Goal: Check status: Check status

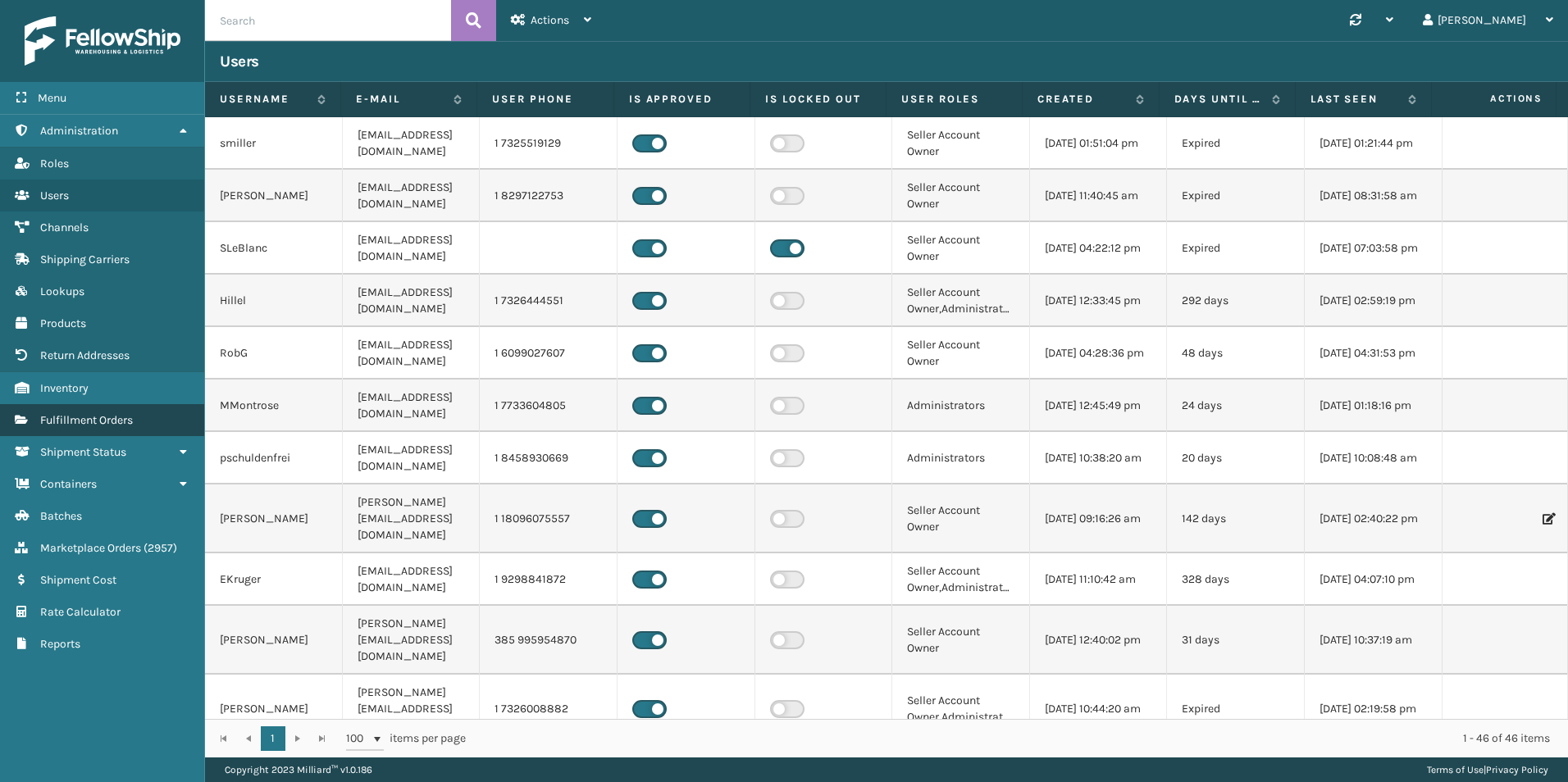
click at [124, 416] on span "Fulfillment Orders" at bounding box center [86, 420] width 92 height 14
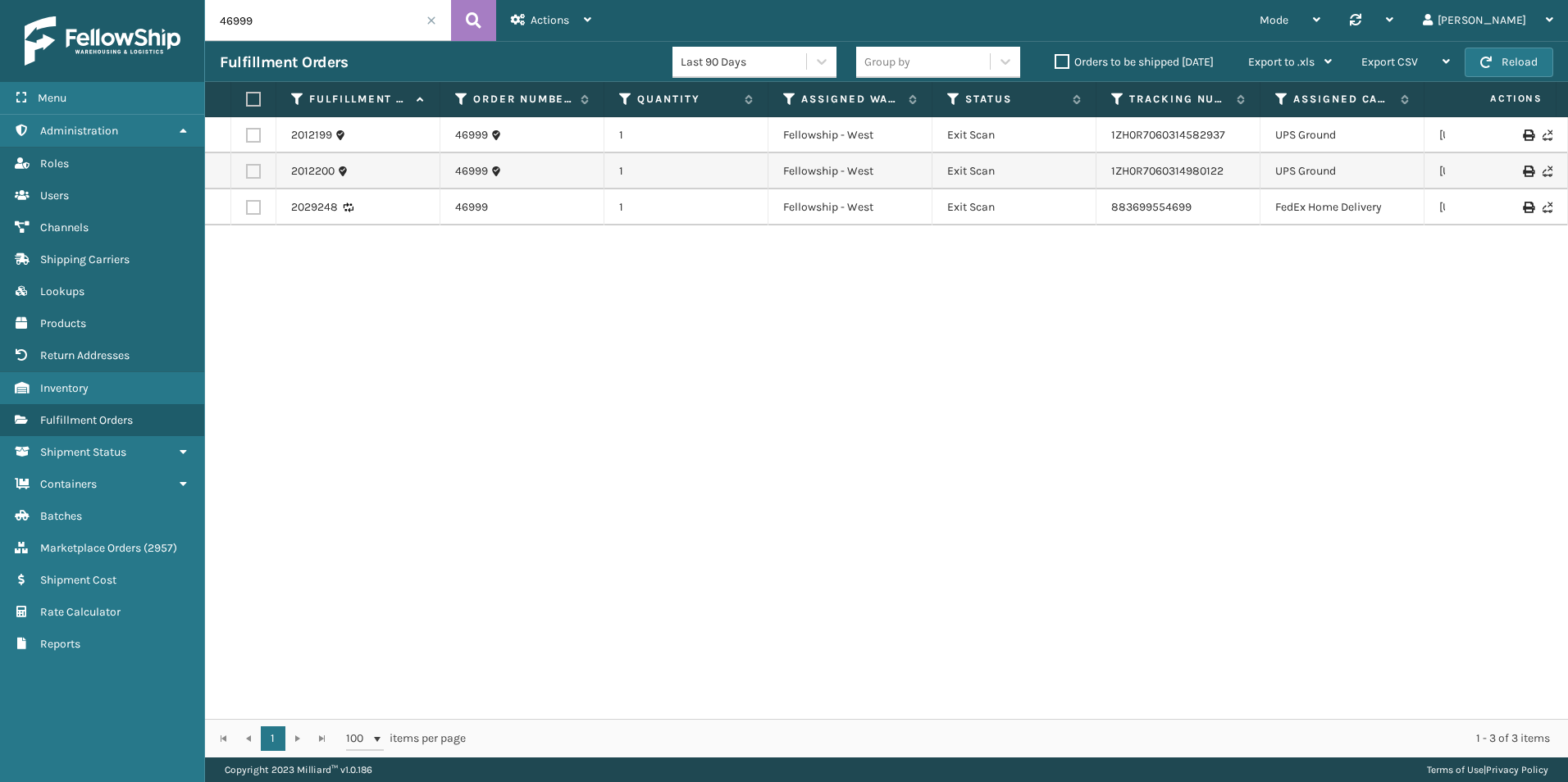
click at [291, 22] on input "46999" at bounding box center [328, 20] width 246 height 41
click at [289, 22] on input "46999" at bounding box center [328, 20] width 246 height 41
paste input "129021053290193"
type input "129021053290193"
click at [481, 12] on button at bounding box center [473, 20] width 45 height 41
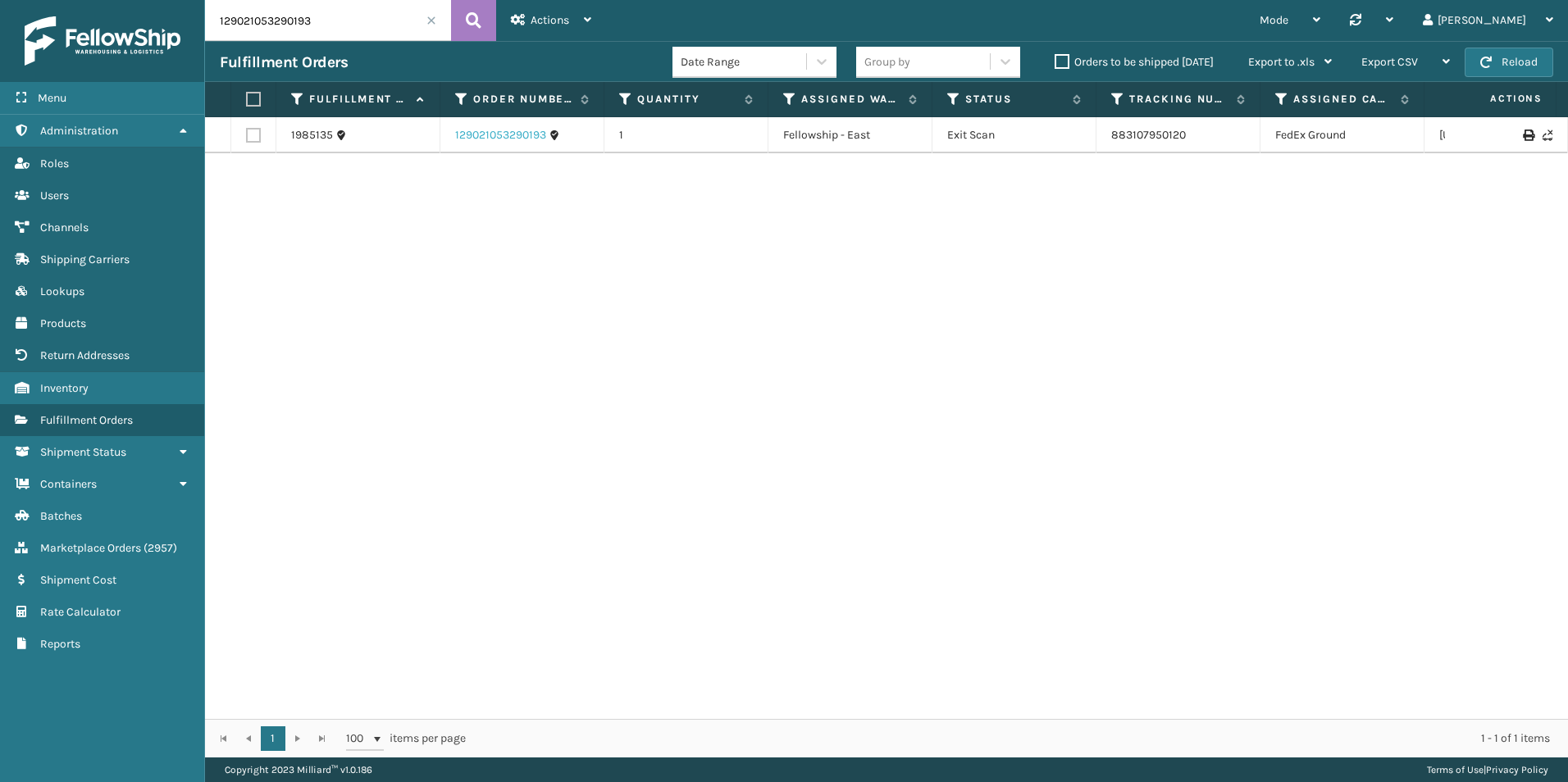
click at [528, 136] on link "129021053290193" at bounding box center [500, 135] width 91 height 16
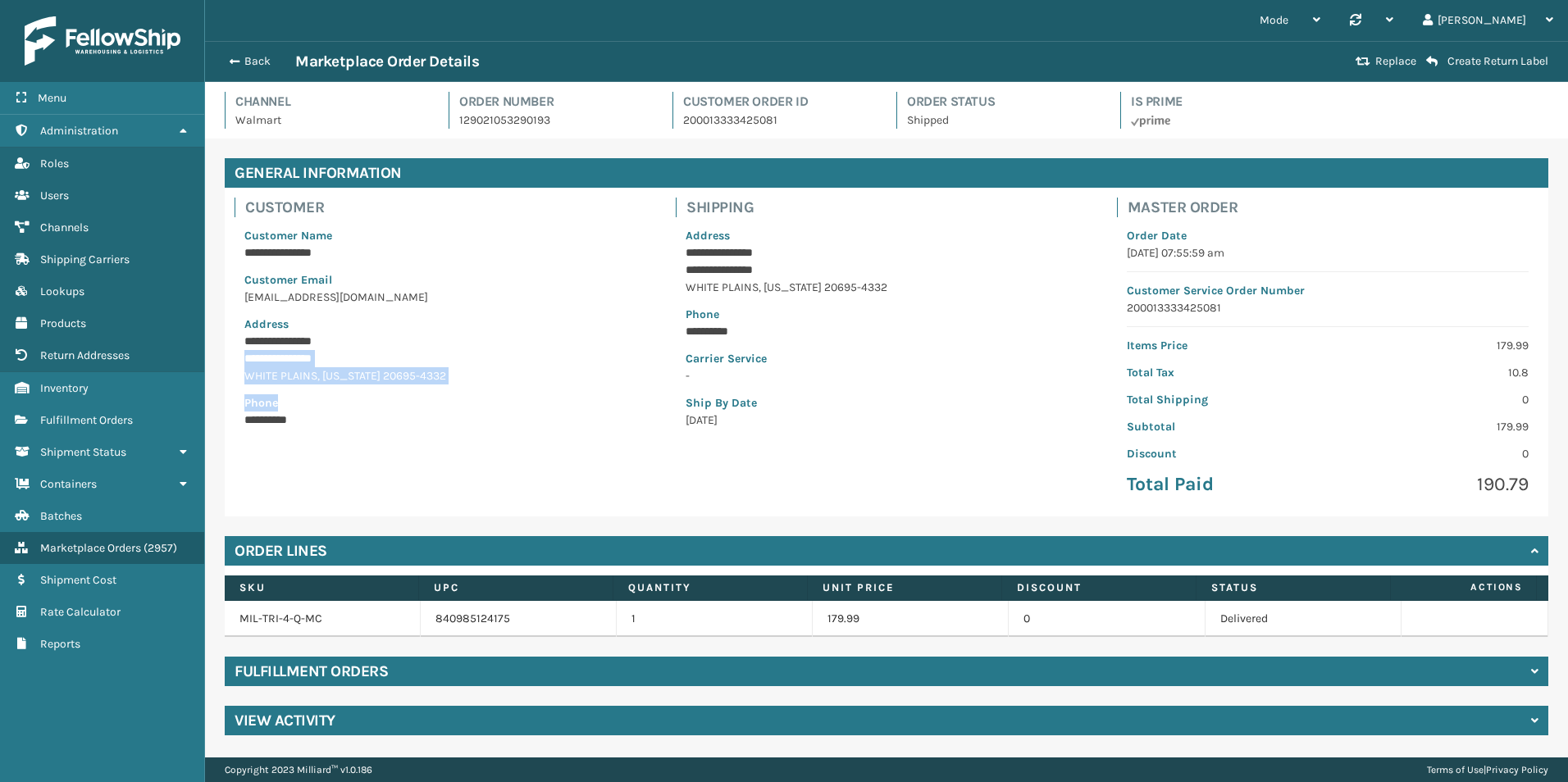
drag, startPoint x: 245, startPoint y: 355, endPoint x: 494, endPoint y: 386, distance: 250.9
click at [494, 386] on div "**********" at bounding box center [445, 328] width 422 height 221
click at [493, 386] on div "**********" at bounding box center [445, 328] width 422 height 221
drag, startPoint x: 244, startPoint y: 359, endPoint x: 444, endPoint y: 381, distance: 201.2
click at [444, 381] on div "**********" at bounding box center [445, 328] width 422 height 221
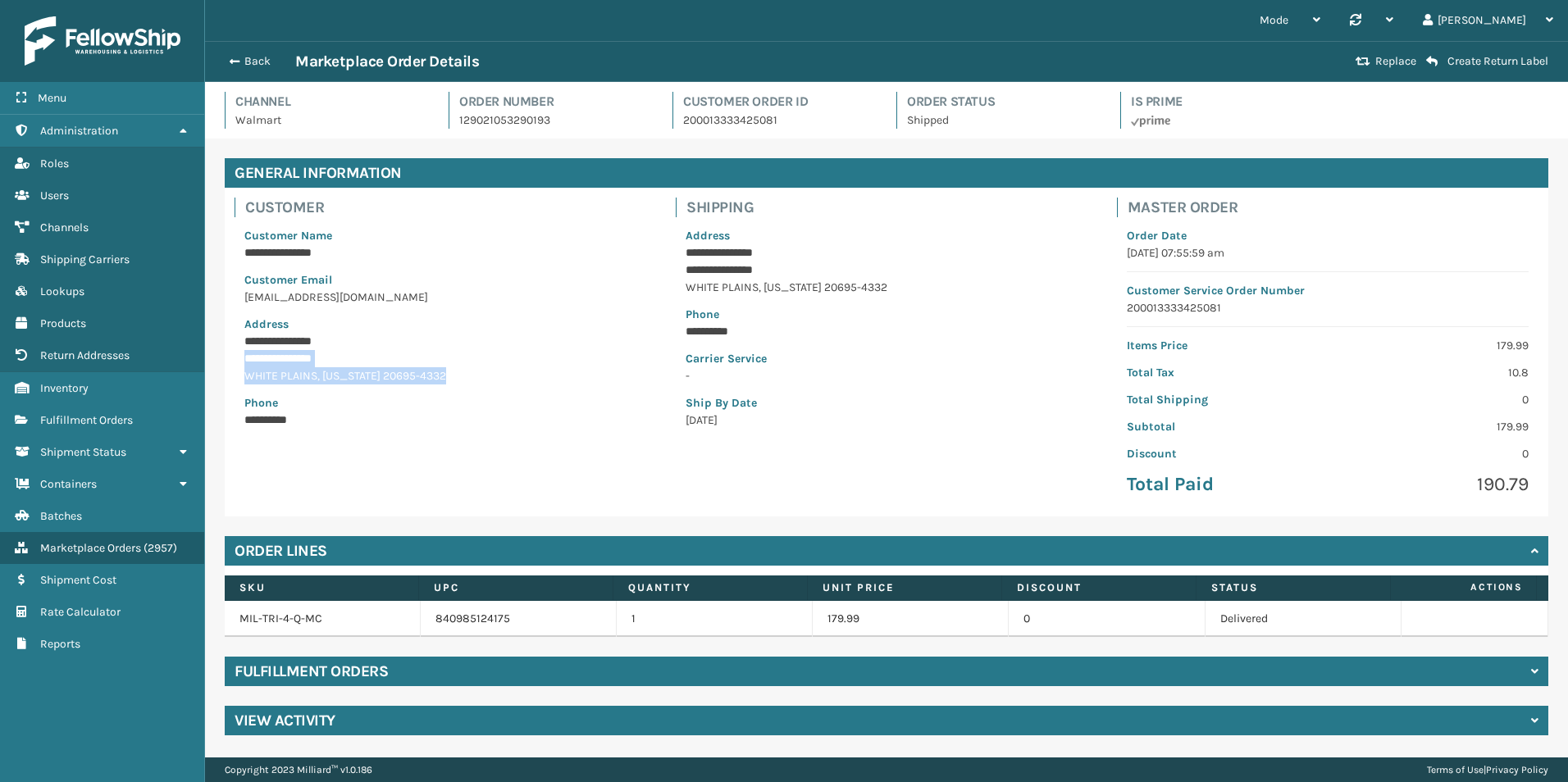
click at [424, 380] on p "[GEOGRAPHIC_DATA] , [US_STATE] 20695-4332" at bounding box center [445, 375] width 401 height 17
click at [243, 67] on button "Back" at bounding box center [257, 61] width 75 height 15
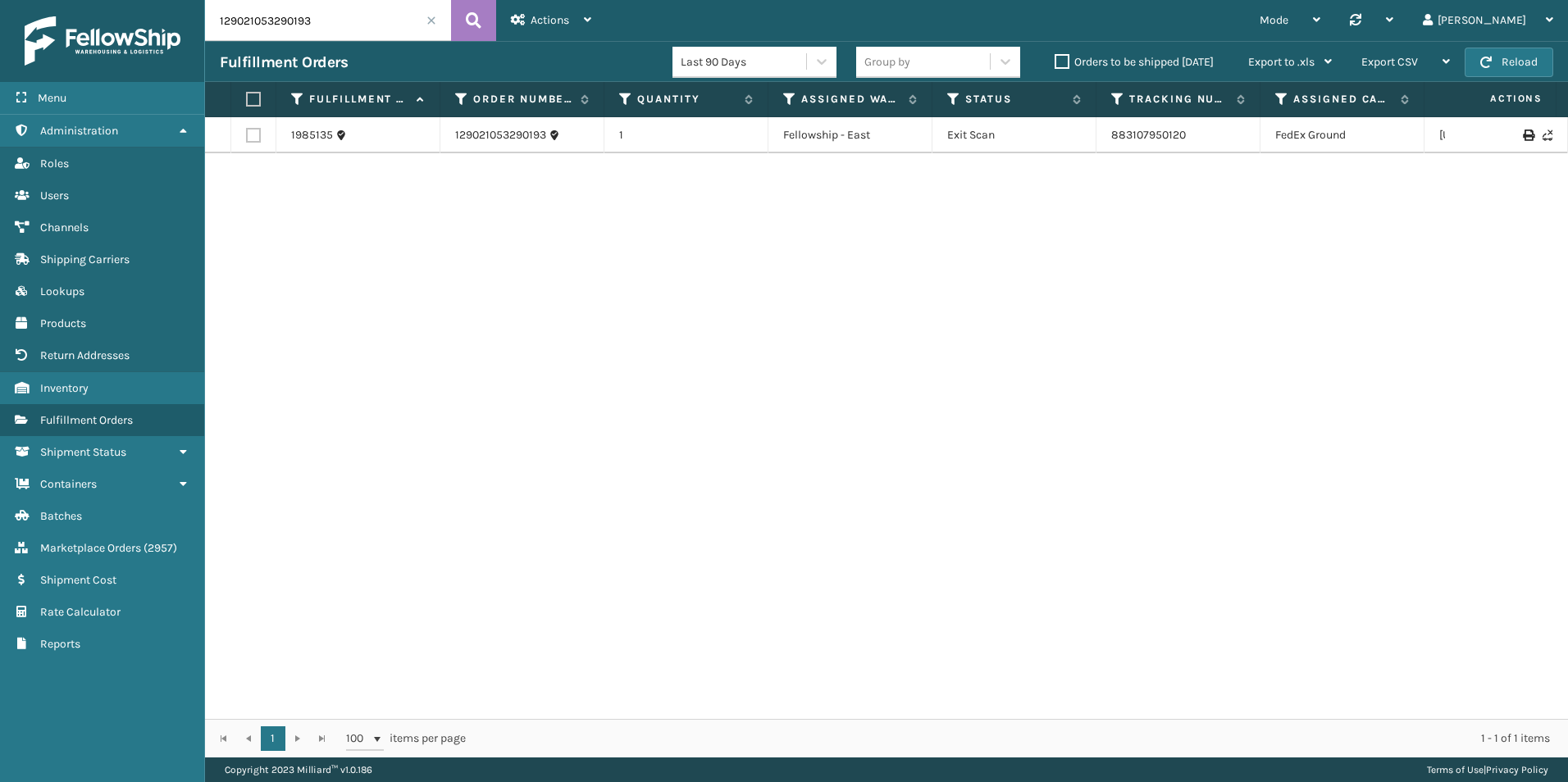
click at [262, 21] on input "129021053290193" at bounding box center [328, 20] width 246 height 41
click at [122, 550] on span "Marketplace Orders" at bounding box center [91, 548] width 101 height 14
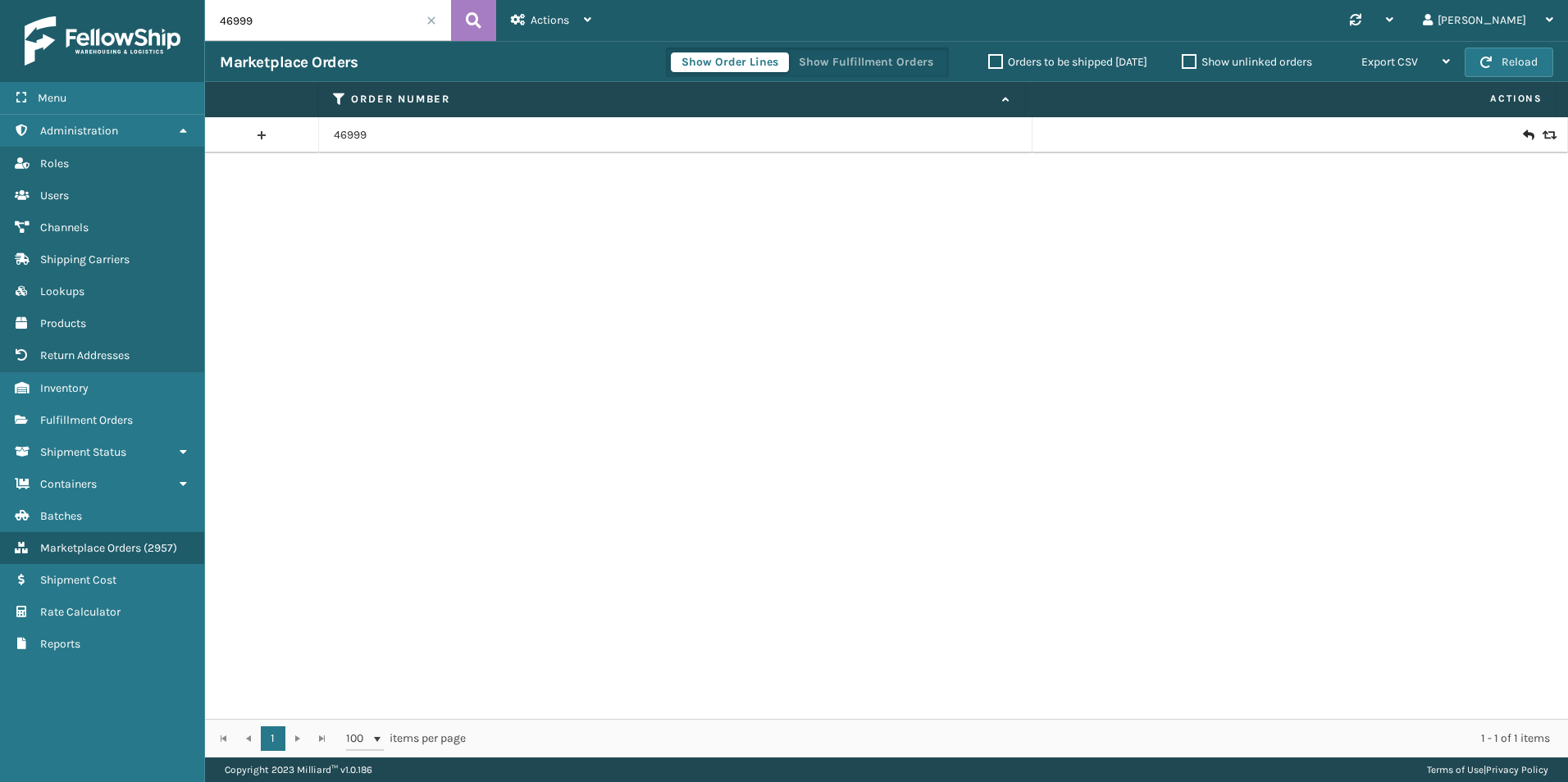
click at [282, 27] on input "46999" at bounding box center [328, 20] width 246 height 41
paste input "129021053290193"
type input "129021053290193"
click at [482, 20] on button at bounding box center [473, 20] width 45 height 41
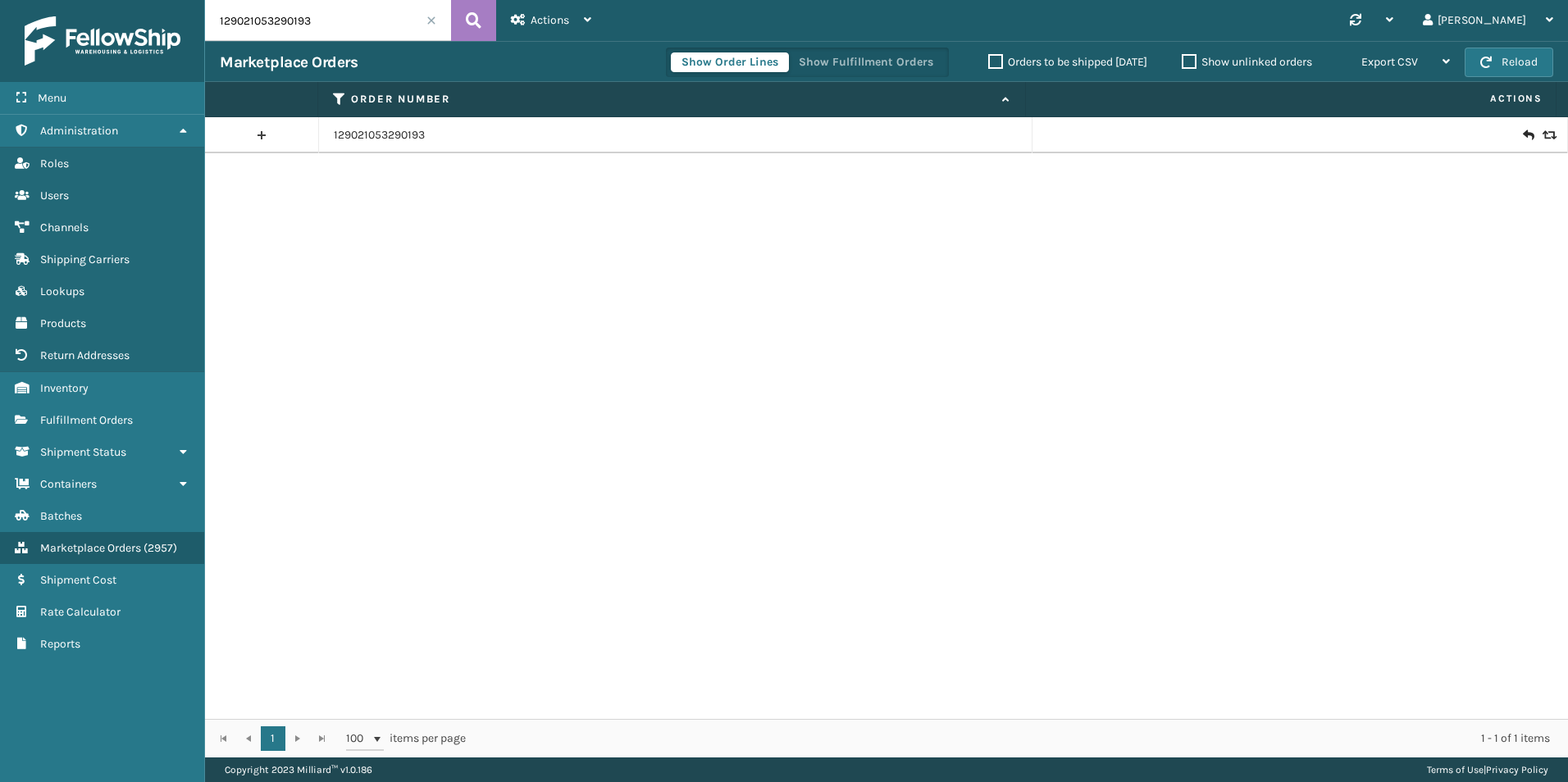
click at [1542, 135] on icon at bounding box center [1547, 135] width 10 height 12
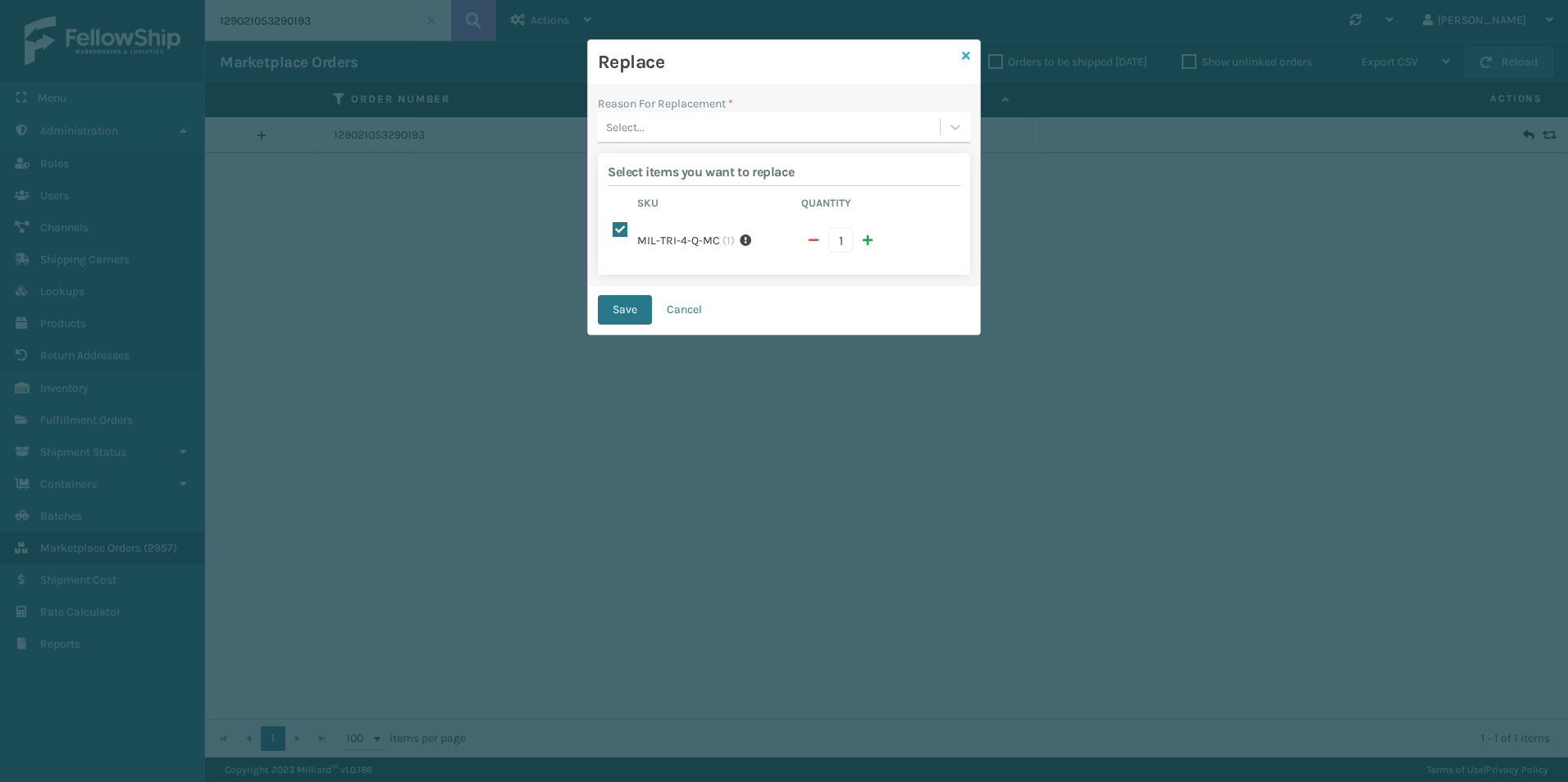
click at [962, 51] on icon at bounding box center [965, 55] width 8 height 12
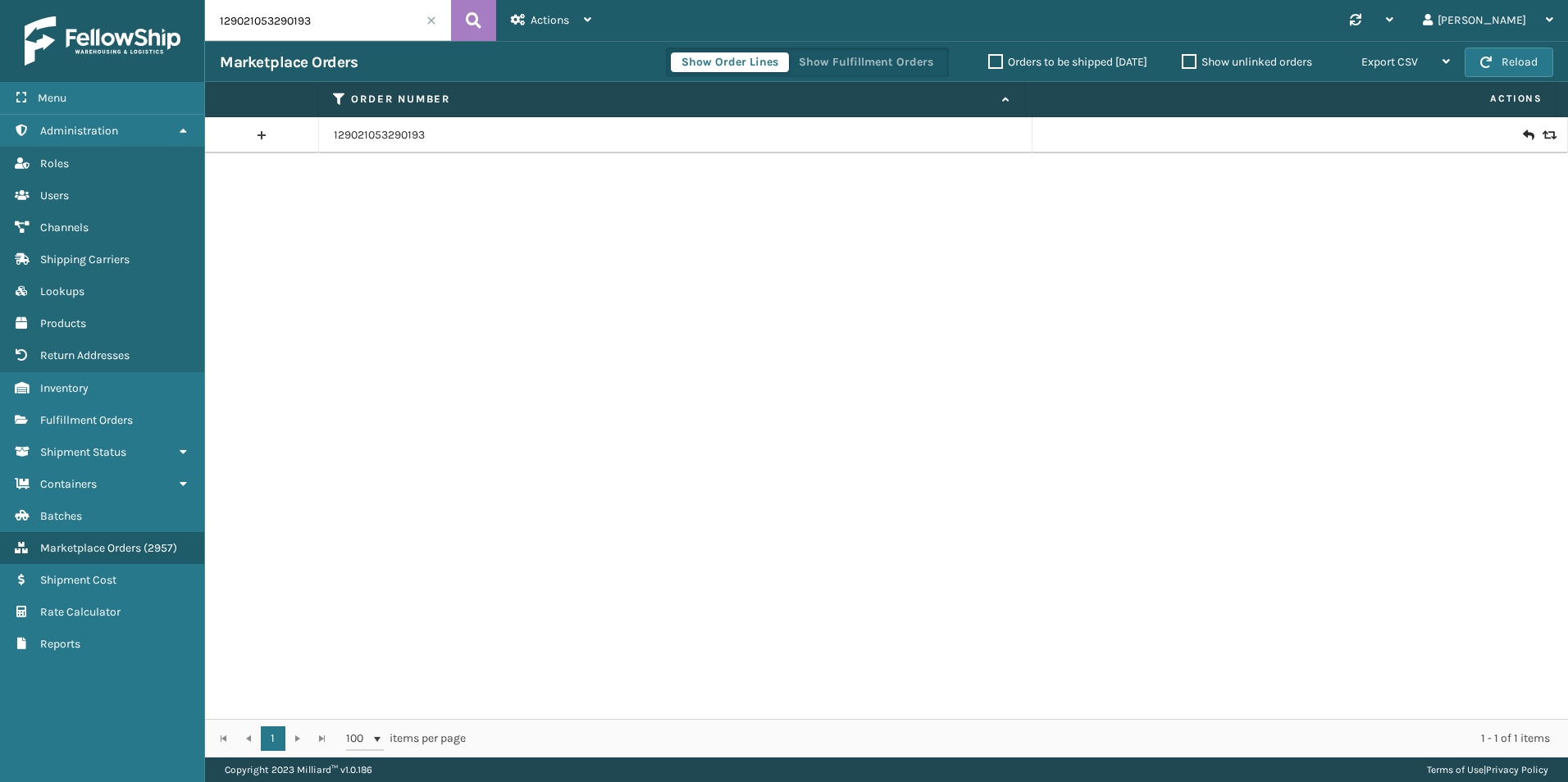
click at [1523, 135] on icon at bounding box center [1527, 135] width 10 height 16
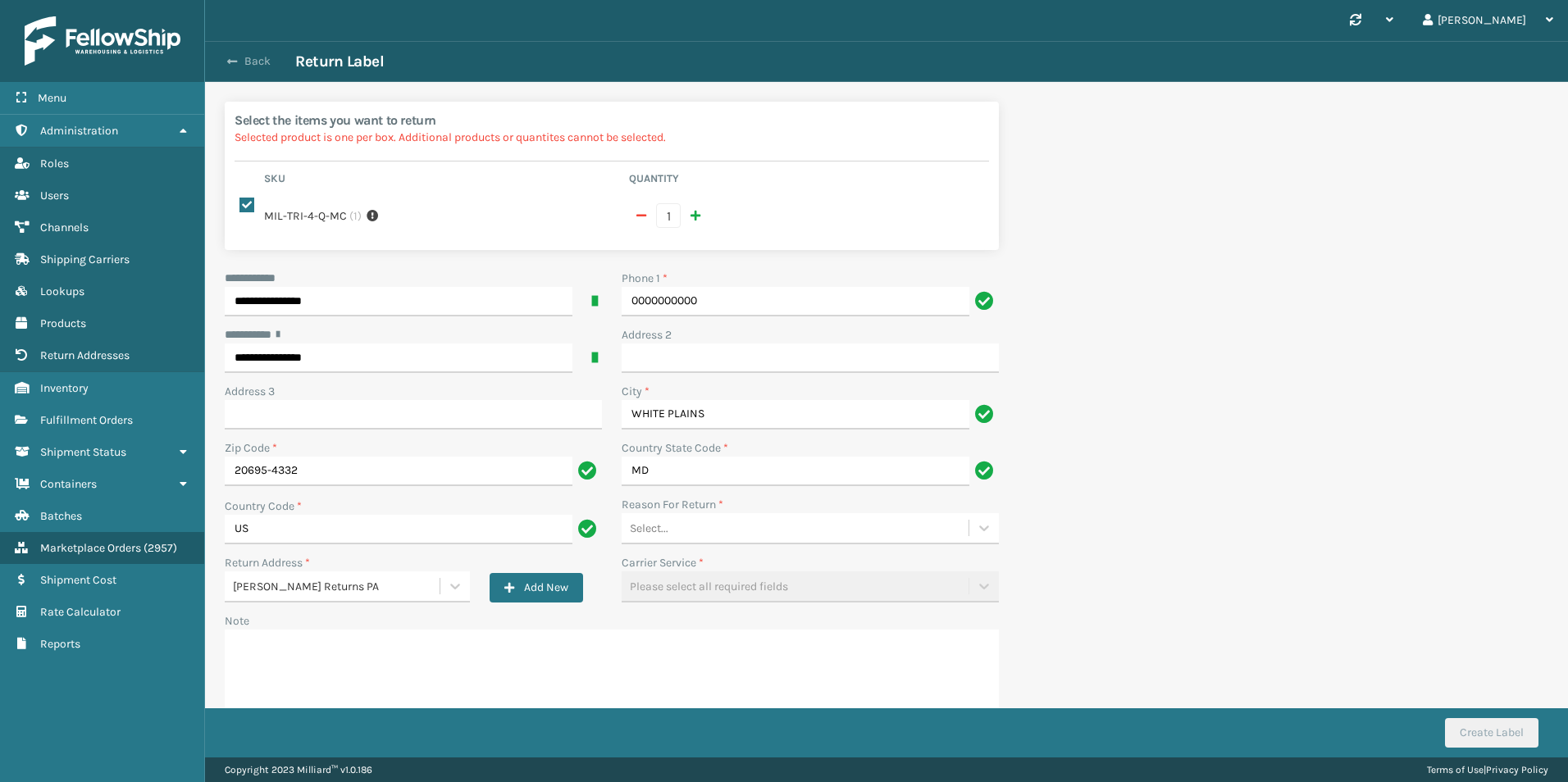
click at [262, 61] on button "Back" at bounding box center [257, 61] width 75 height 15
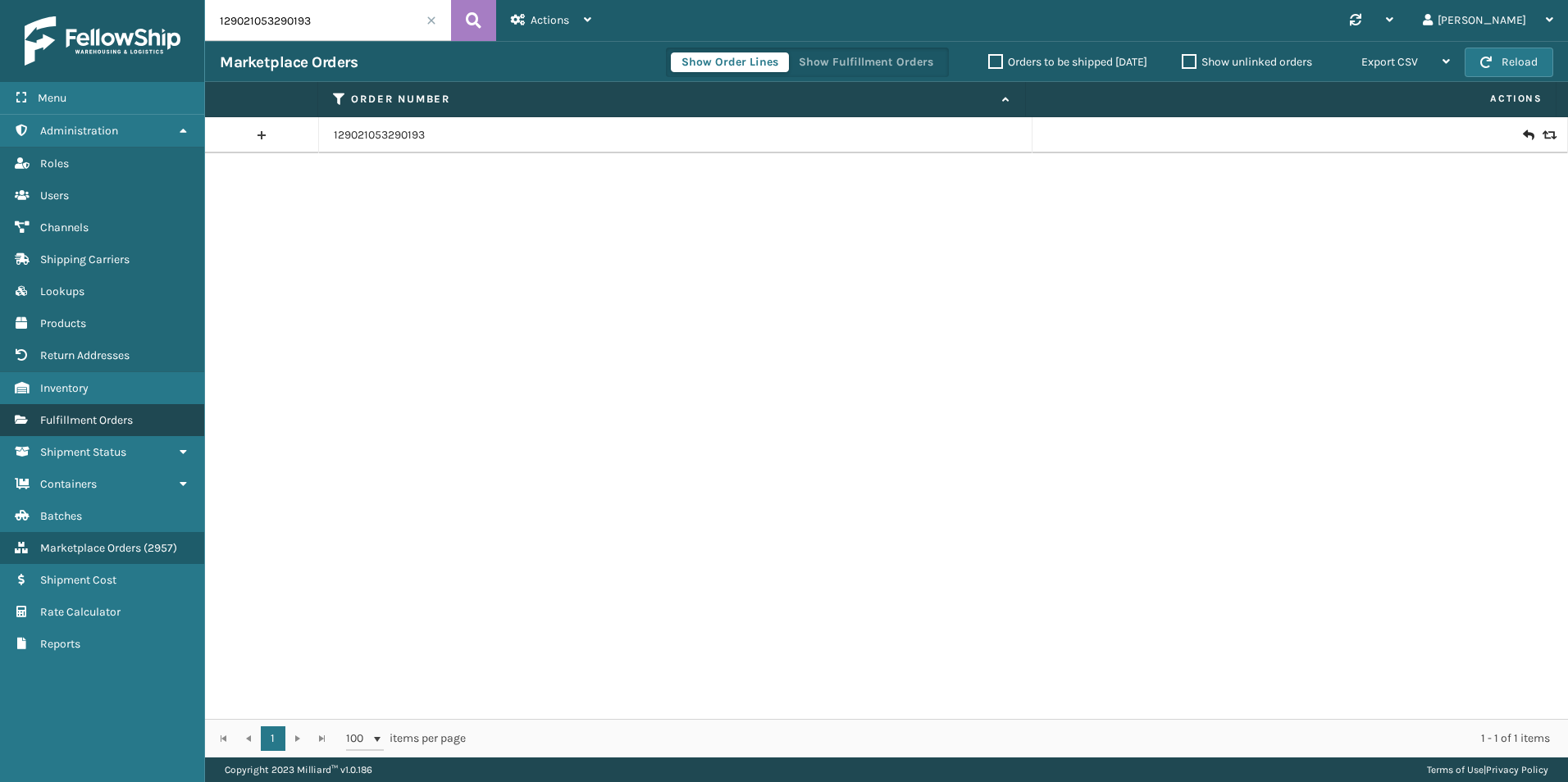
click at [134, 430] on link "Fulfillment Orders" at bounding box center [102, 420] width 204 height 32
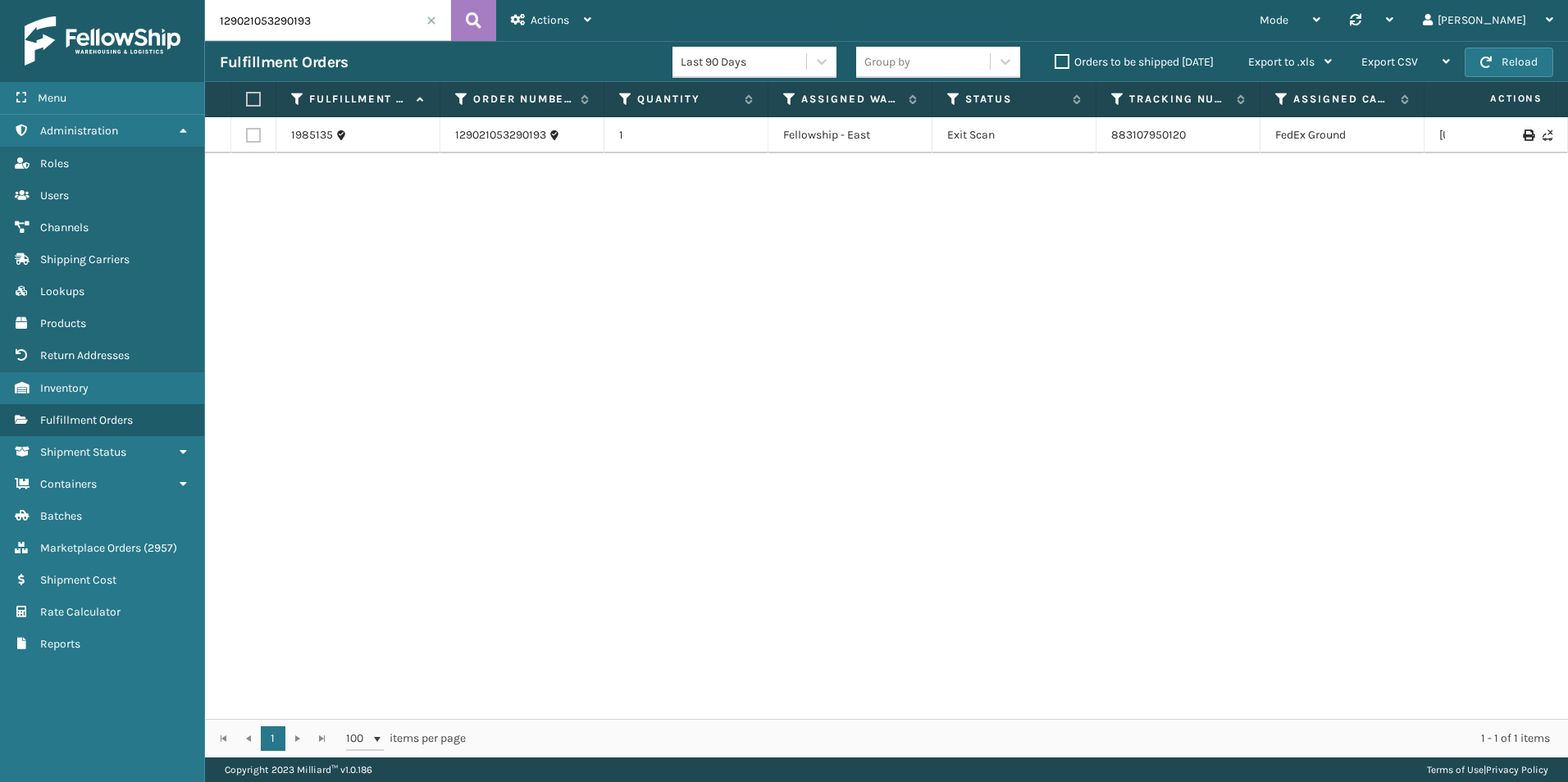
click at [254, 24] on input "129021053290193" at bounding box center [328, 20] width 246 height 41
click at [394, 249] on div "1985135 129021053290193 1 Fellowship - East Exit Scan 883107950120 [GEOGRAPHIC_…" at bounding box center [886, 418] width 1363 height 602
click at [528, 130] on link "129021053290193" at bounding box center [500, 135] width 91 height 16
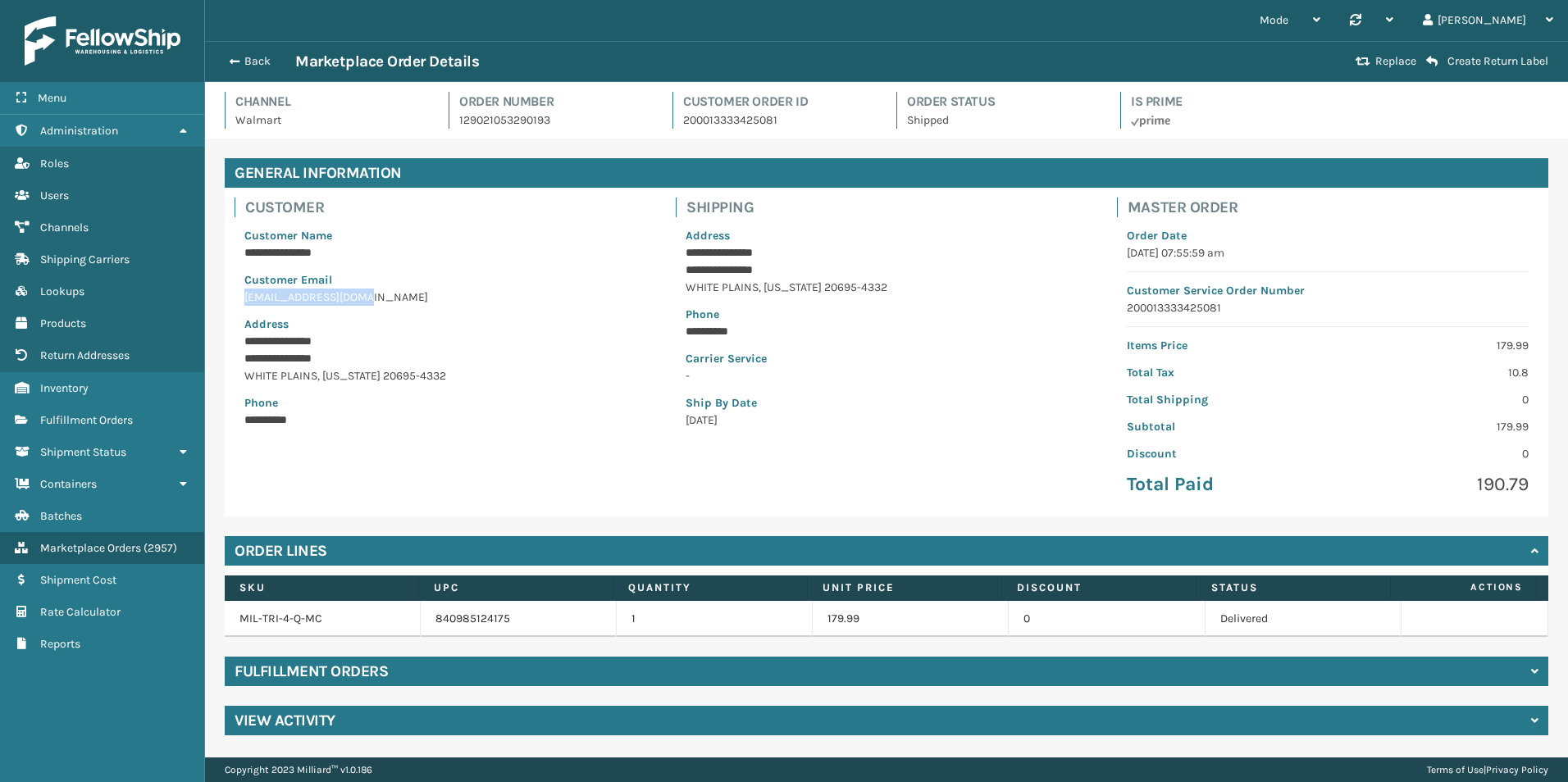
drag, startPoint x: 381, startPoint y: 301, endPoint x: 242, endPoint y: 299, distance: 139.0
click at [242, 299] on div "**********" at bounding box center [445, 328] width 422 height 221
copy p "[EMAIL_ADDRESS][DOMAIN_NAME]"
drag, startPoint x: 568, startPoint y: 130, endPoint x: 459, endPoint y: 127, distance: 109.0
click at [459, 127] on div "Channel Walmart Order Number 129021053290193 Customer Order Id 200013333425081 …" at bounding box center [886, 115] width 1343 height 47
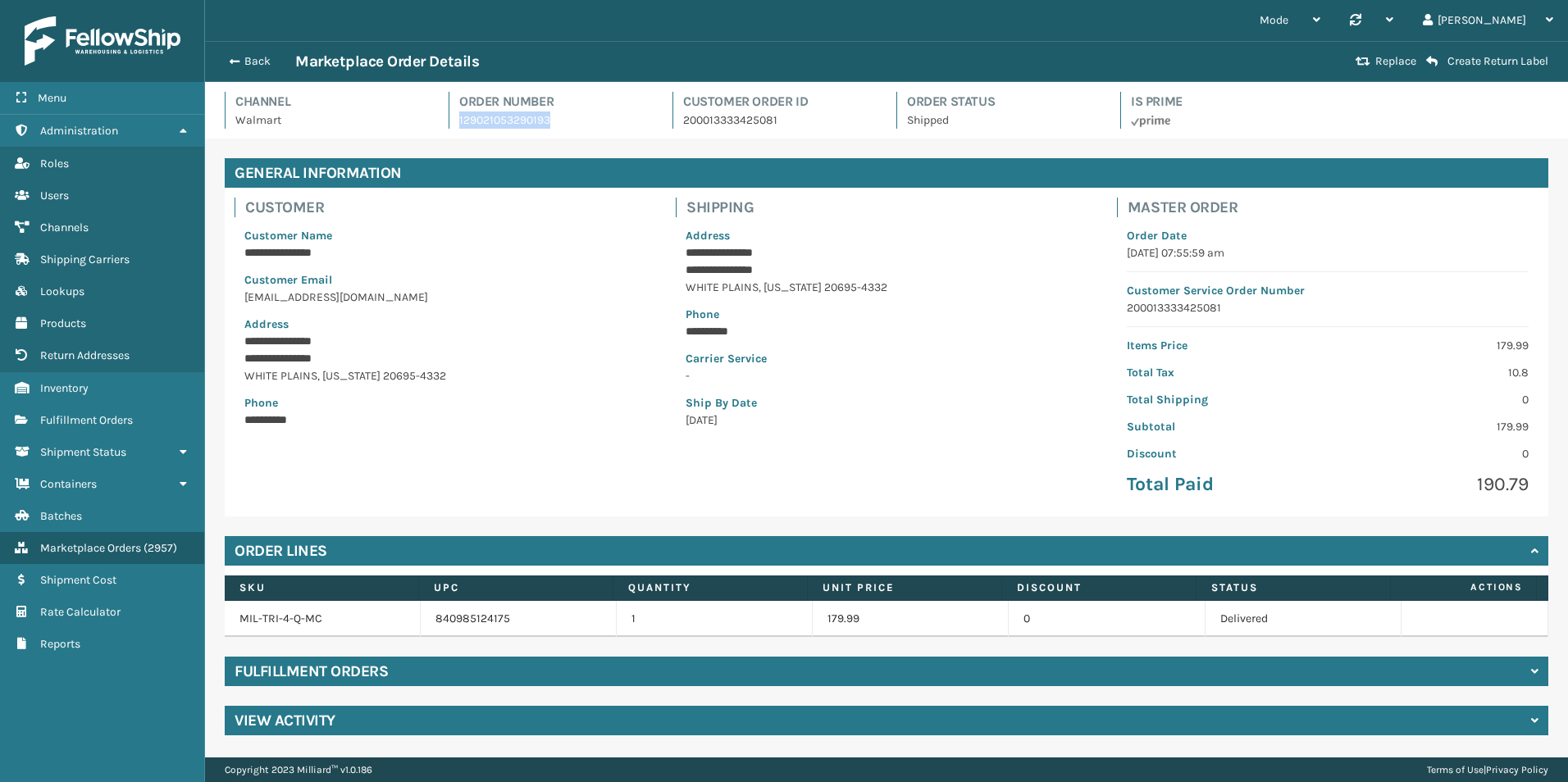
copy p "129021053290193"
drag, startPoint x: 95, startPoint y: 419, endPoint x: 120, endPoint y: 389, distance: 39.1
click at [95, 419] on span "Fulfillment Orders" at bounding box center [86, 420] width 92 height 14
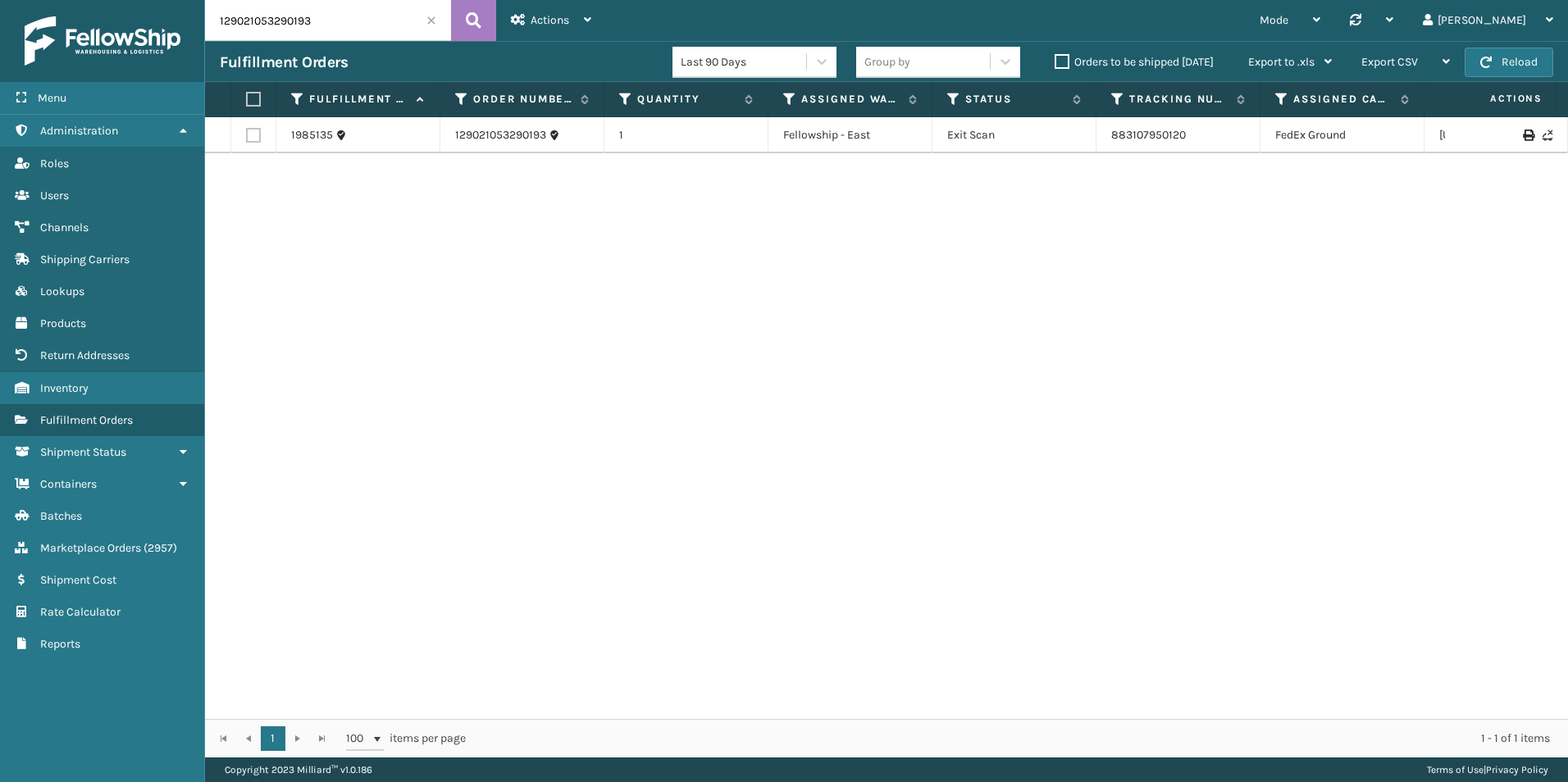
click at [430, 20] on span at bounding box center [431, 20] width 10 height 10
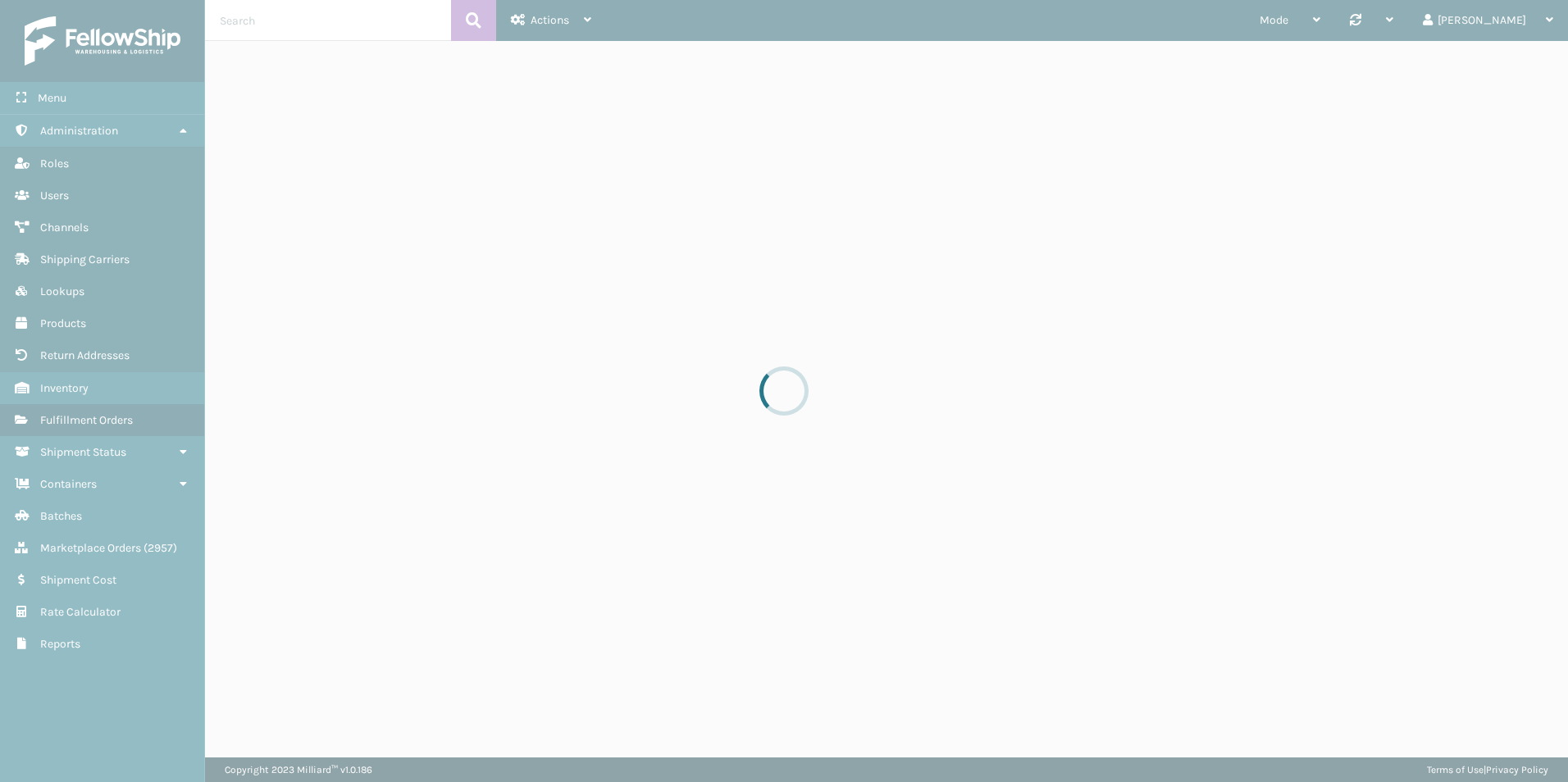
click at [430, 20] on div at bounding box center [784, 391] width 1568 height 782
